Goal: Information Seeking & Learning: Learn about a topic

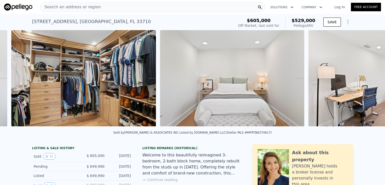
scroll to position [0, 2747]
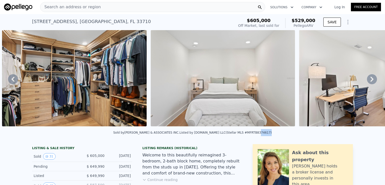
drag, startPoint x: 247, startPoint y: 132, endPoint x: 255, endPoint y: 132, distance: 7.5
click at [256, 133] on div "Sold by [PERSON_NAME] & ASSOCIATES INC . Listed by [DOMAIN_NAME] LLC (Stellar M…" at bounding box center [192, 134] width 385 height 12
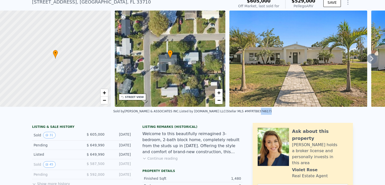
scroll to position [65, 0]
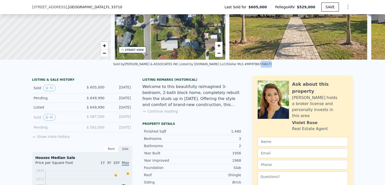
click at [160, 114] on button "Continue reading" at bounding box center [159, 111] width 35 height 5
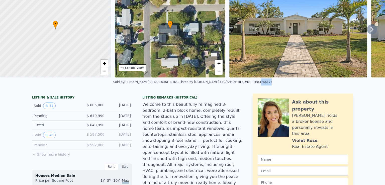
scroll to position [2, 0]
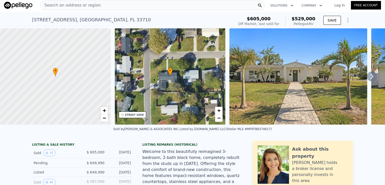
click at [152, 1] on div "Search an address or region" at bounding box center [152, 5] width 225 height 10
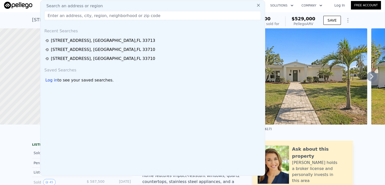
click at [150, 3] on div "Search an address or region" at bounding box center [152, 6] width 221 height 6
click at [137, 18] on input "text" at bounding box center [152, 15] width 217 height 9
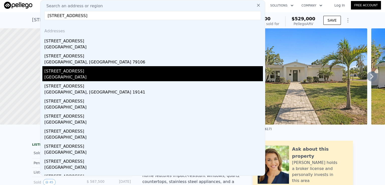
type input "[STREET_ADDRESS]"
click at [76, 78] on div "[GEOGRAPHIC_DATA]" at bounding box center [153, 77] width 219 height 7
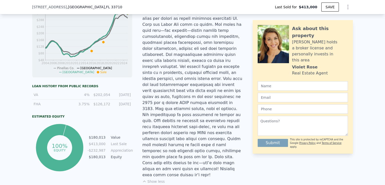
scroll to position [232, 0]
